Goal: Transaction & Acquisition: Purchase product/service

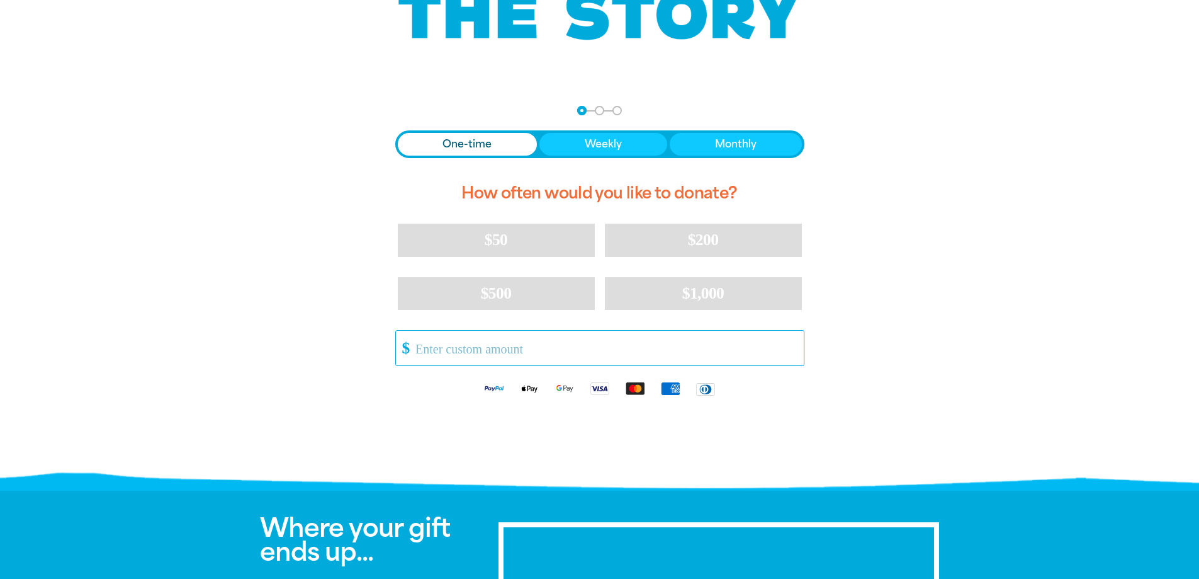
scroll to position [189, 0]
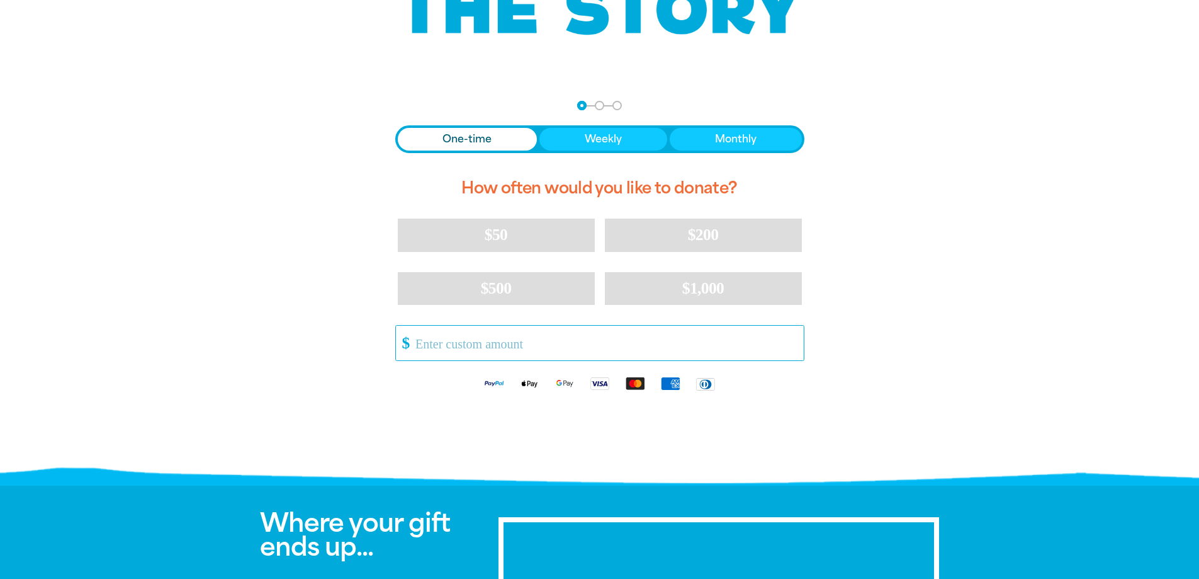
click at [446, 346] on input "Other Amount" at bounding box center [605, 343] width 397 height 35
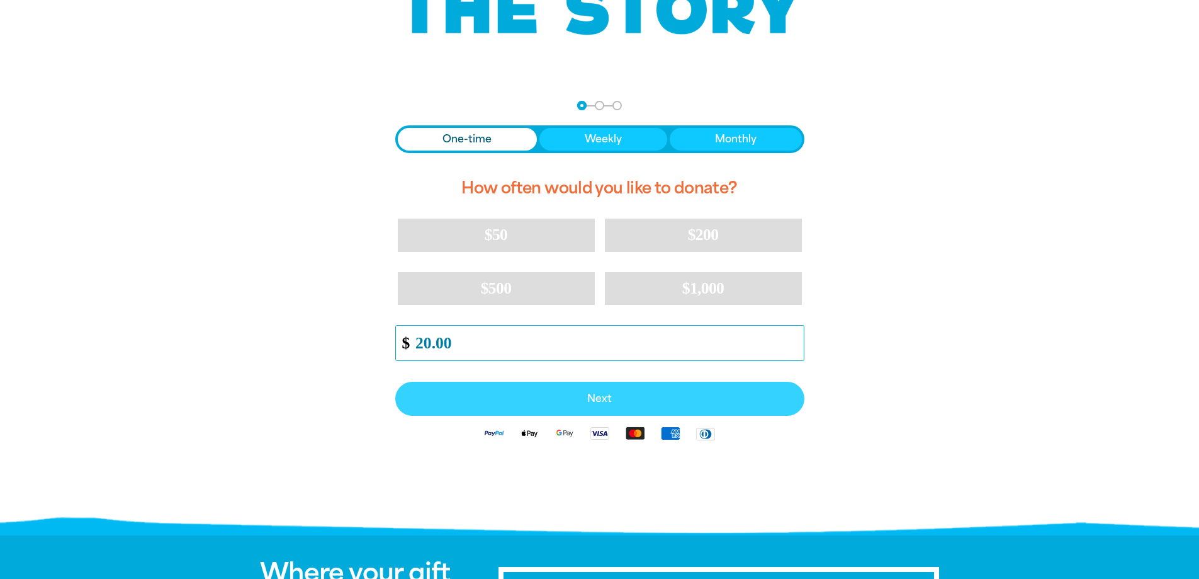
type input "20.00"
click at [559, 395] on span "Next" at bounding box center [600, 399] width 382 height 10
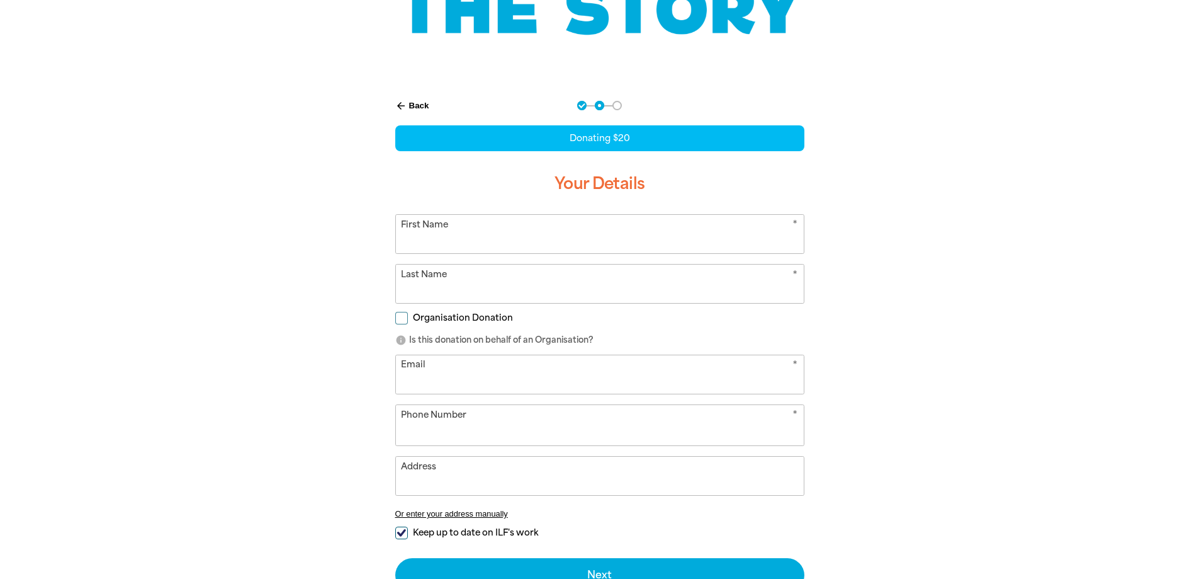
select select "AU"
click at [434, 233] on input "First Name" at bounding box center [600, 234] width 408 height 38
type input "[PERSON_NAME]"
type input "Pickwick"
type input "[EMAIL_ADDRESS][DOMAIN_NAME]"
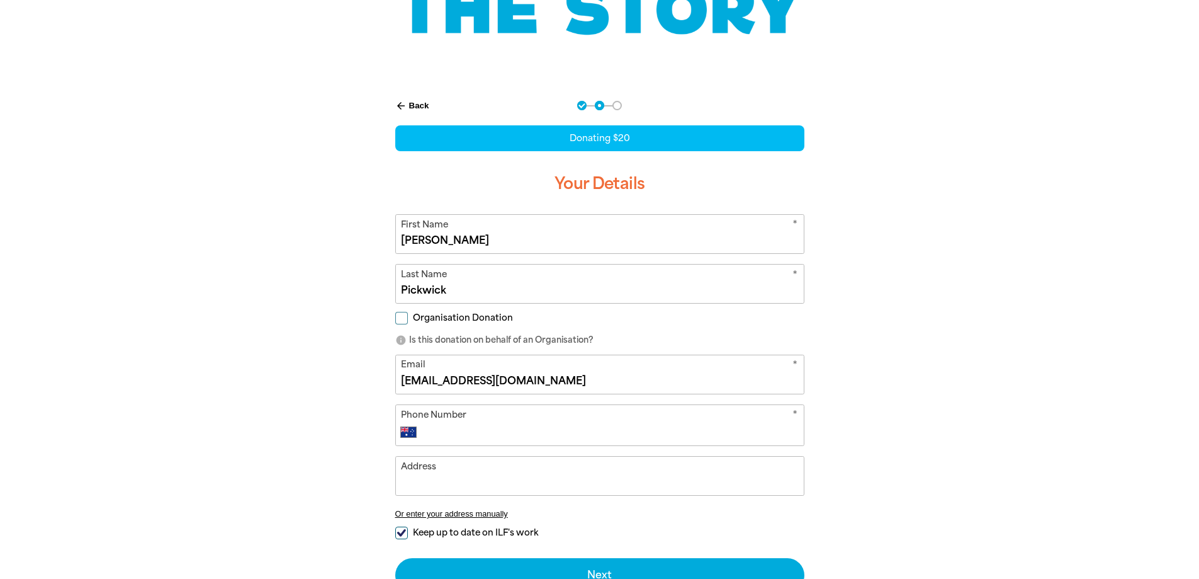
type input "0438 187 301"
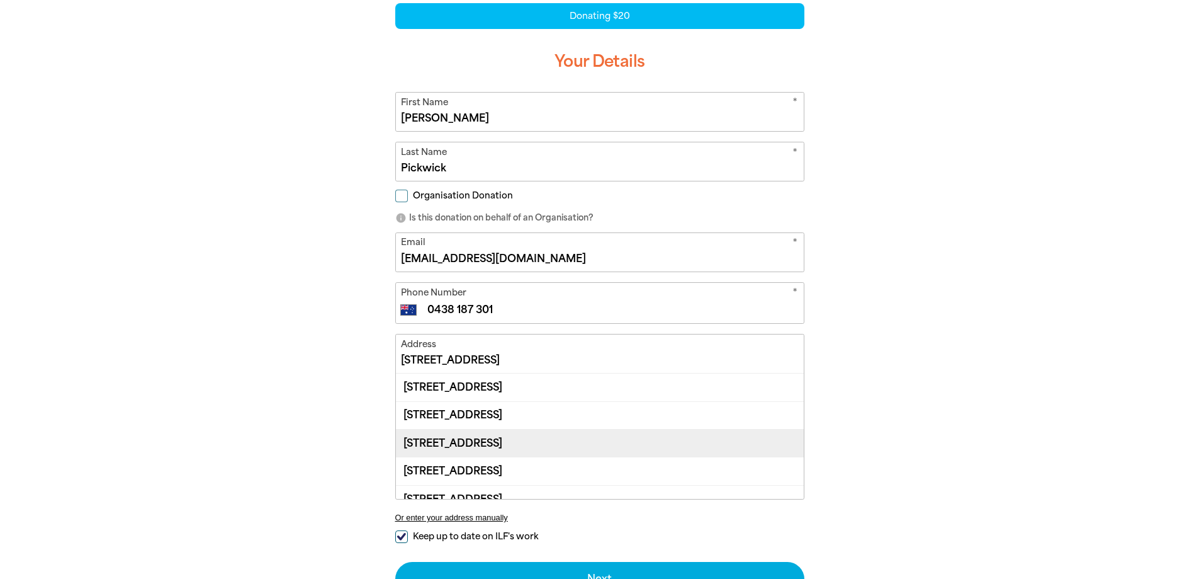
scroll to position [315, 0]
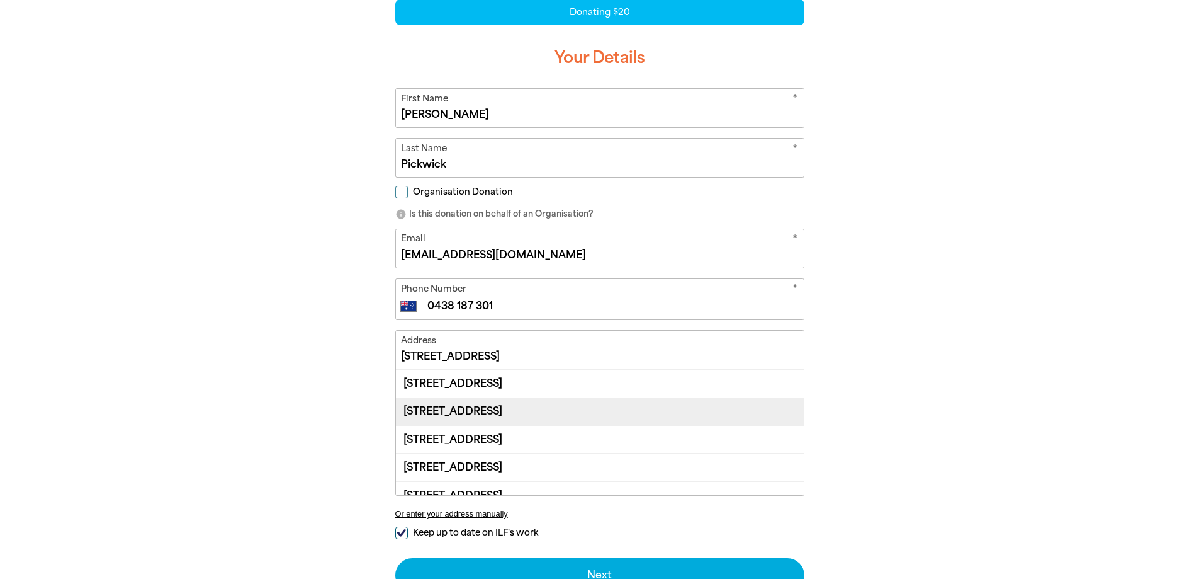
click at [517, 417] on div "[STREET_ADDRESS]" at bounding box center [600, 411] width 408 height 28
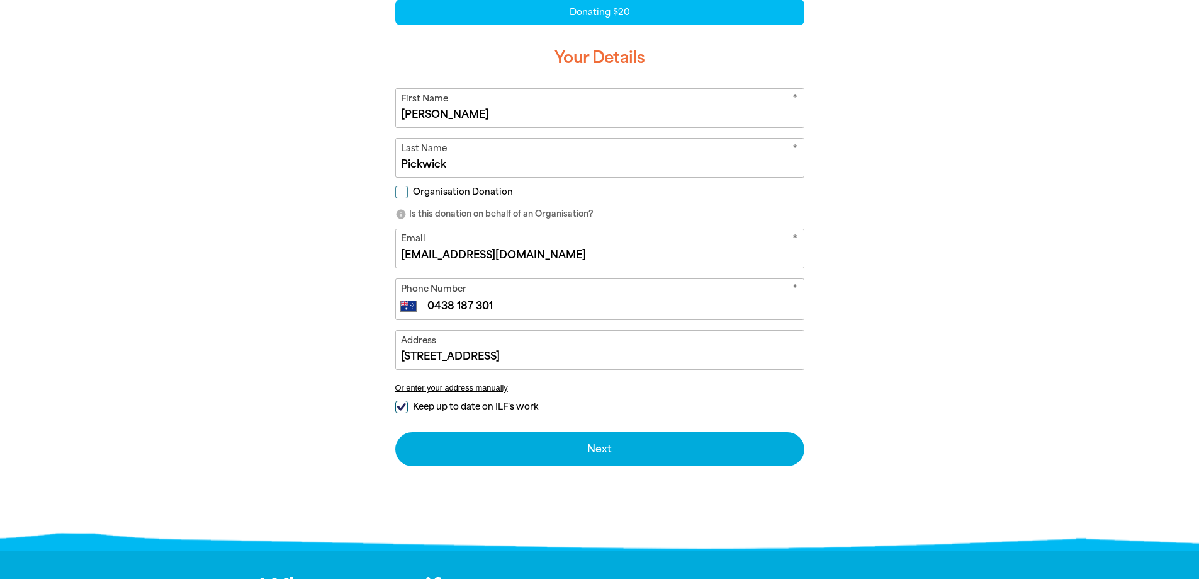
type input "[STREET_ADDRESS]"
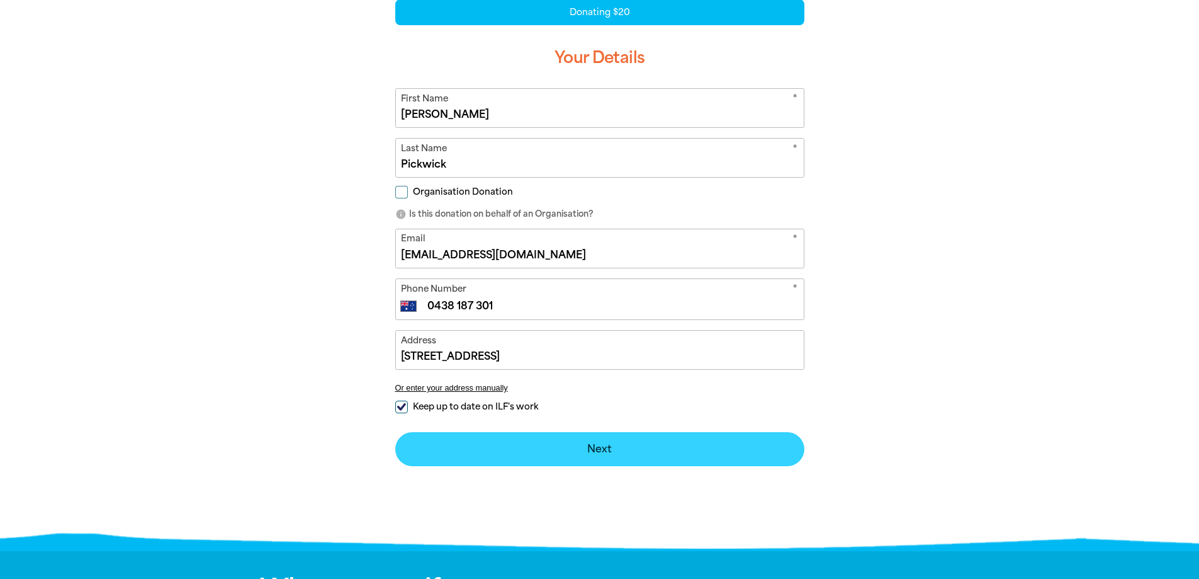
click at [569, 448] on button "Next chevron_right" at bounding box center [599, 449] width 409 height 34
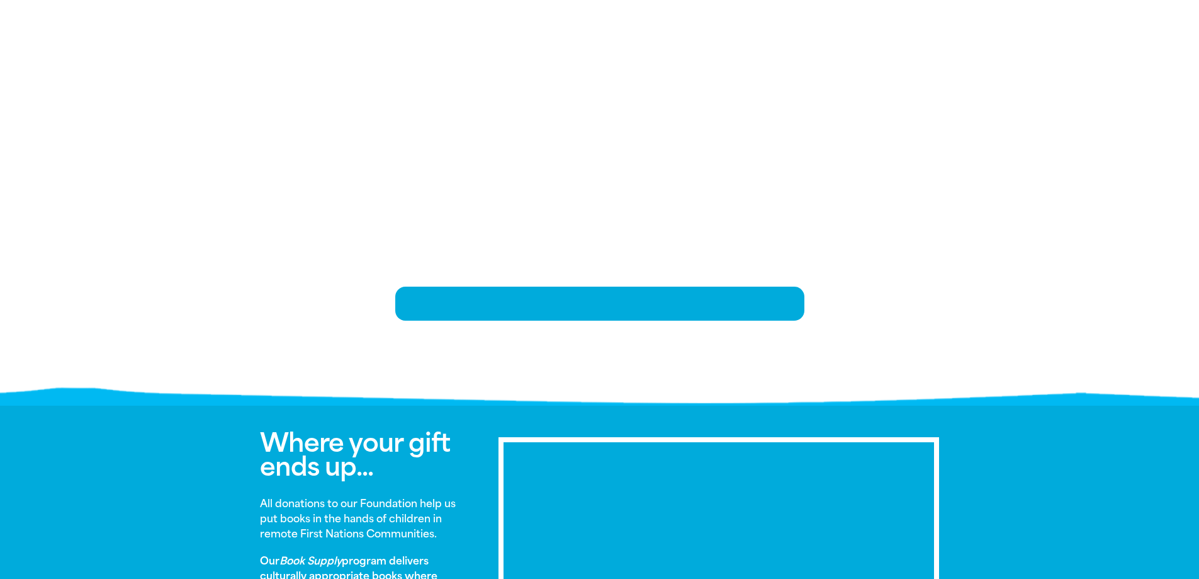
scroll to position [257, 0]
